Goal: Complete application form

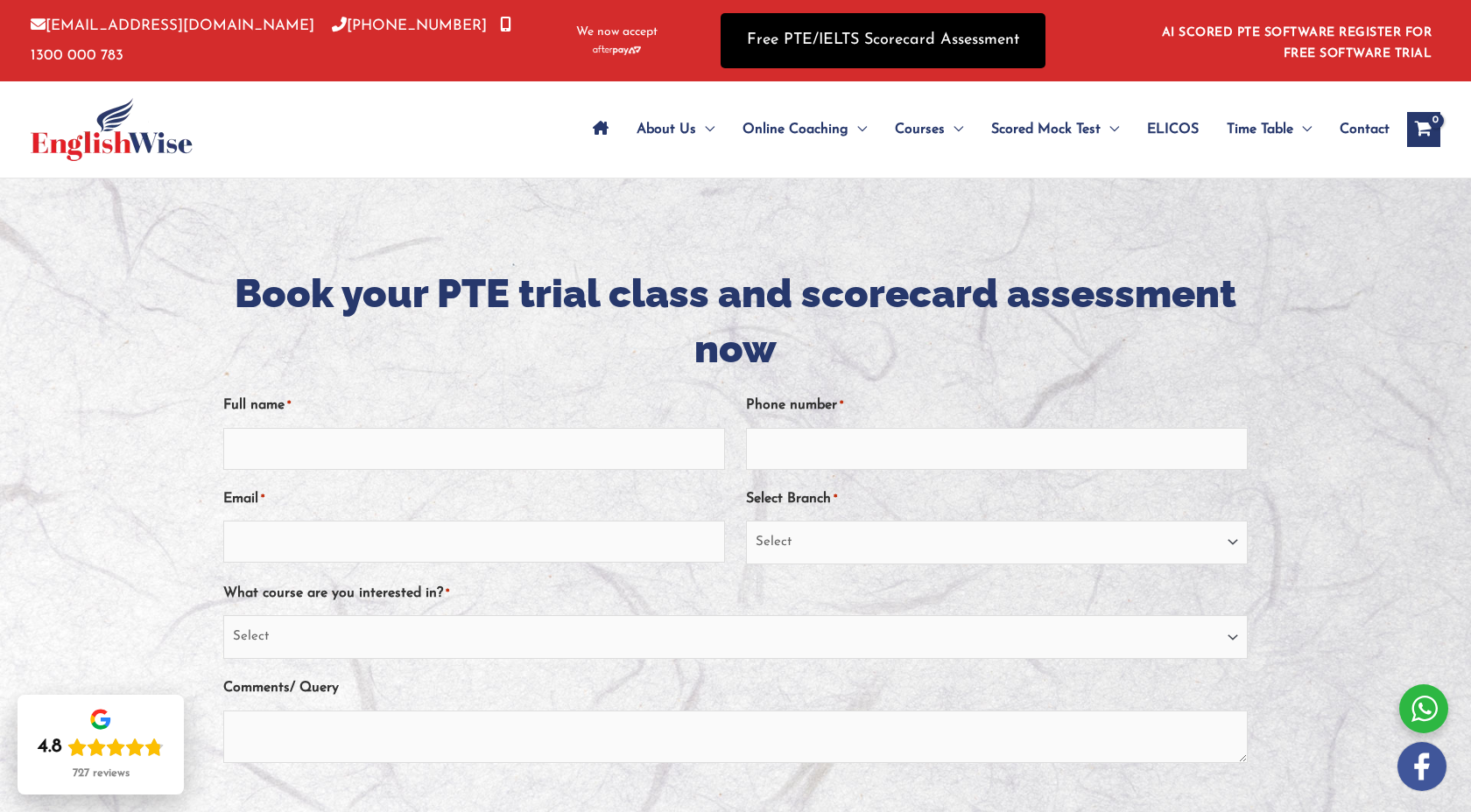
click at [912, 31] on link "Free PTE/IELTS Scorecard Assessment" at bounding box center [883, 41] width 325 height 55
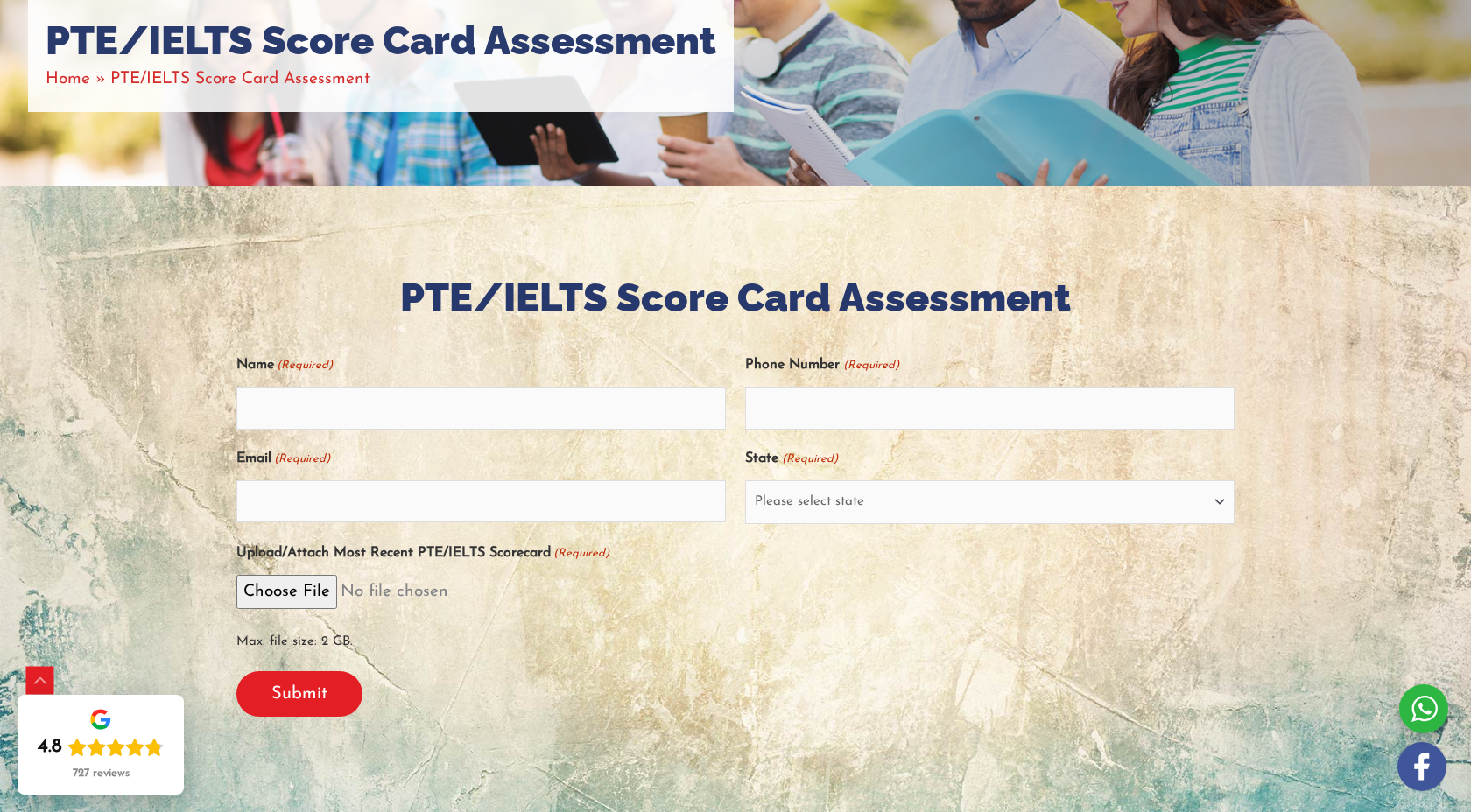
scroll to position [196, 0]
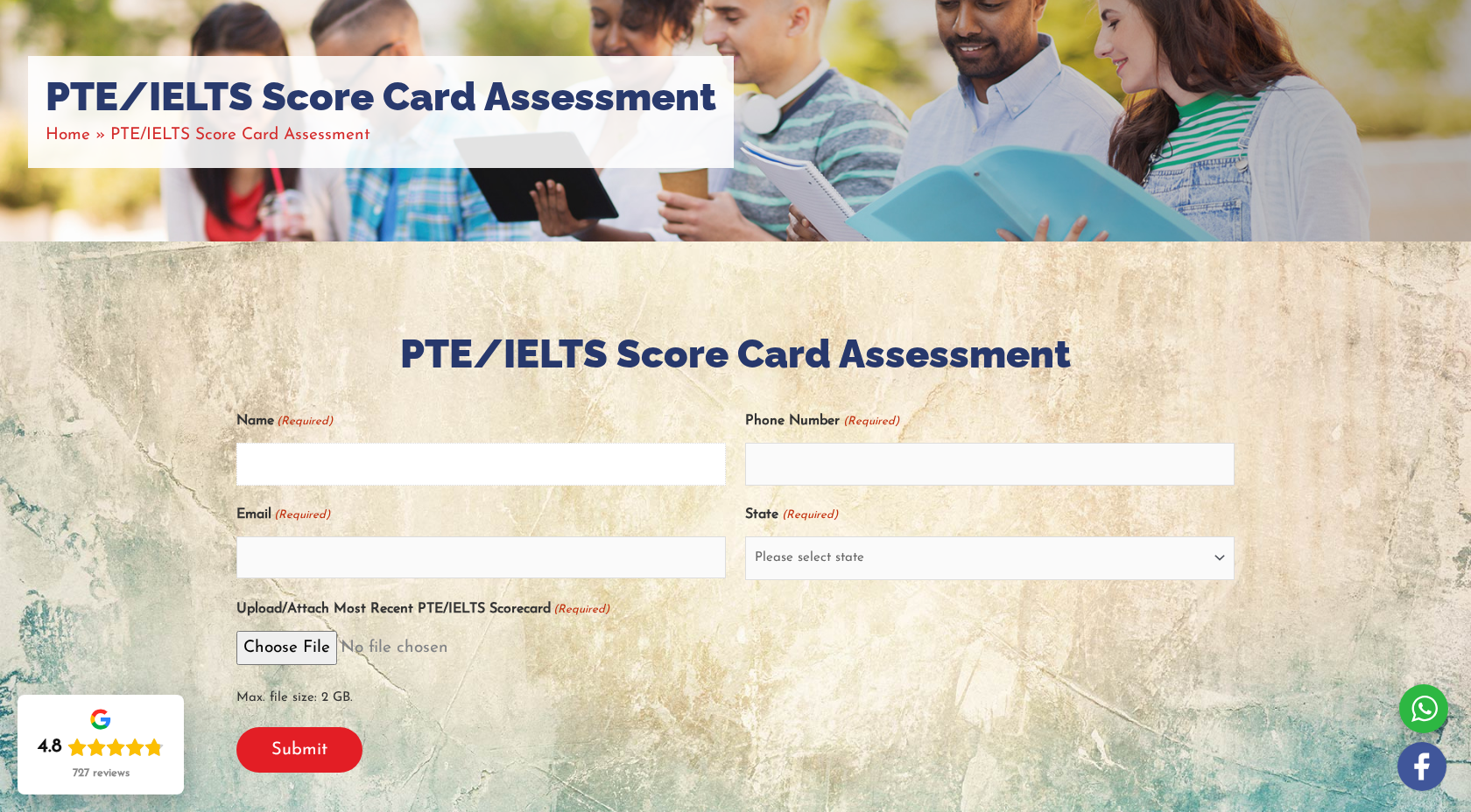
click at [609, 480] on input "Name (Required)" at bounding box center [481, 464] width 490 height 42
